Goal: Task Accomplishment & Management: Use online tool/utility

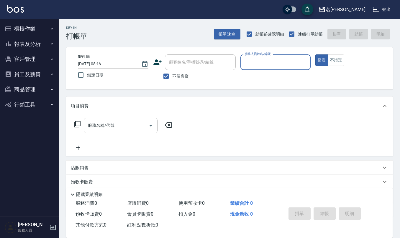
click at [34, 24] on button "櫃檯作業" at bounding box center [29, 28] width 54 height 15
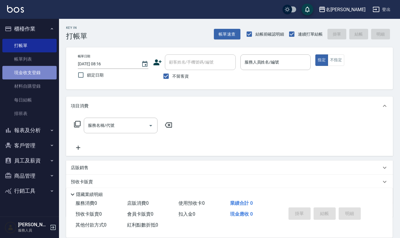
click at [33, 73] on link "現金收支登錄" at bounding box center [29, 73] width 54 height 14
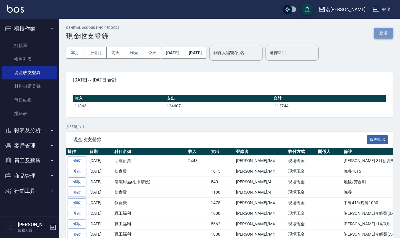
click at [380, 33] on button "新增" at bounding box center [383, 33] width 19 height 11
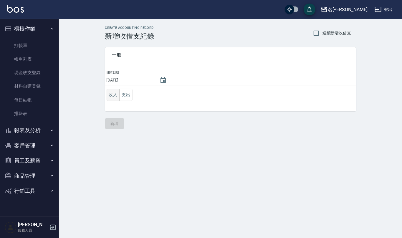
click at [111, 97] on button "收入" at bounding box center [113, 95] width 13 height 12
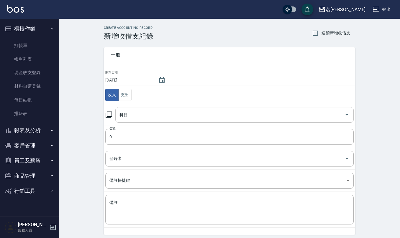
click at [139, 119] on input "科目" at bounding box center [230, 115] width 224 height 10
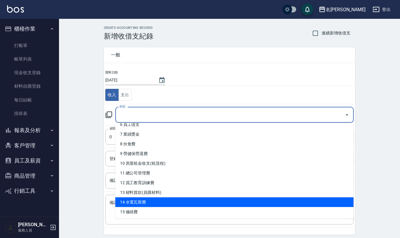
scroll to position [78, 0]
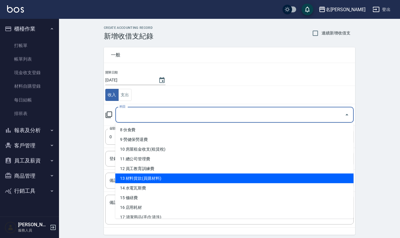
click at [158, 176] on li "13 材料貨款(員購材料)" at bounding box center [234, 179] width 238 height 10
type input "13 材料貨款(員購材料)"
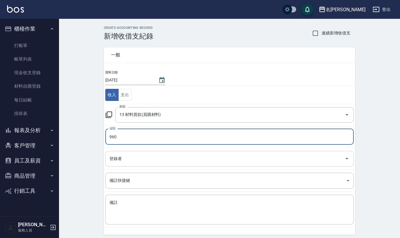
type input "960"
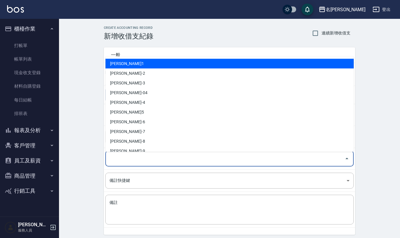
click at [141, 159] on input "登錄者" at bounding box center [225, 159] width 234 height 10
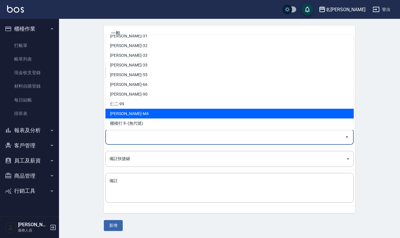
scroll to position [279, 0]
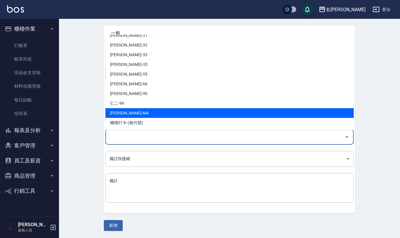
click at [147, 111] on li "[PERSON_NAME]-M4" at bounding box center [229, 113] width 248 height 10
type input "[PERSON_NAME]-M4"
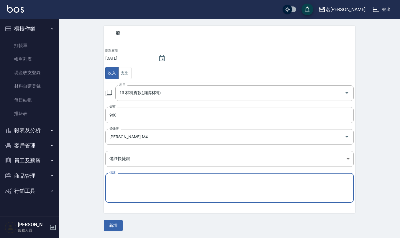
click at [140, 180] on textarea "備註" at bounding box center [229, 188] width 240 height 20
type textarea "ㄔ"
type textarea "華田染膏120*8=960([PERSON_NAME]己付現)"
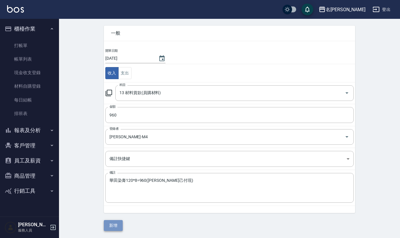
click at [115, 224] on button "新增" at bounding box center [113, 225] width 19 height 11
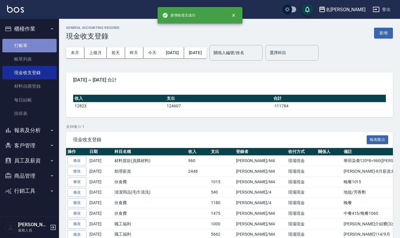
click at [19, 41] on link "打帳單" at bounding box center [29, 46] width 54 height 14
